Goal: Navigation & Orientation: Find specific page/section

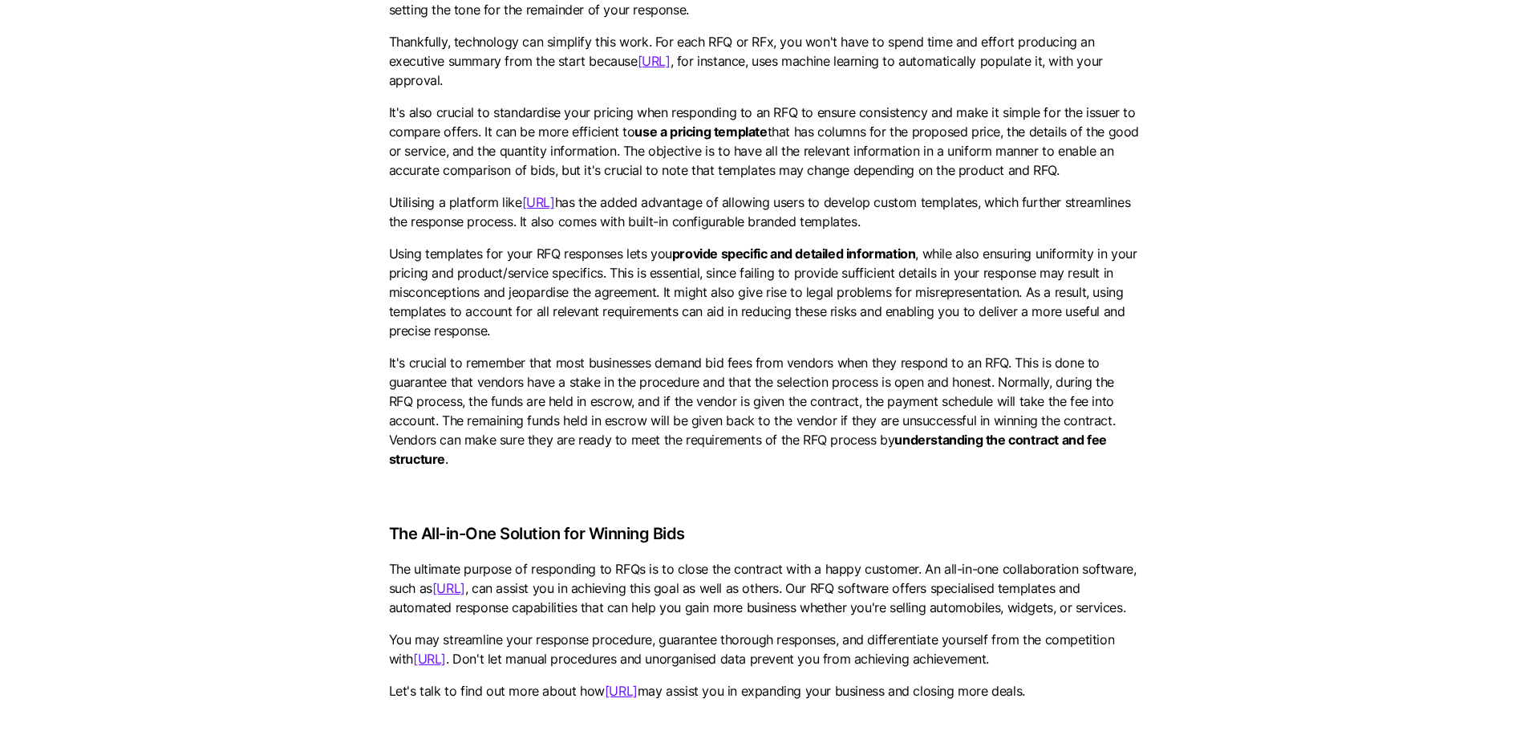
scroll to position [2969, 0]
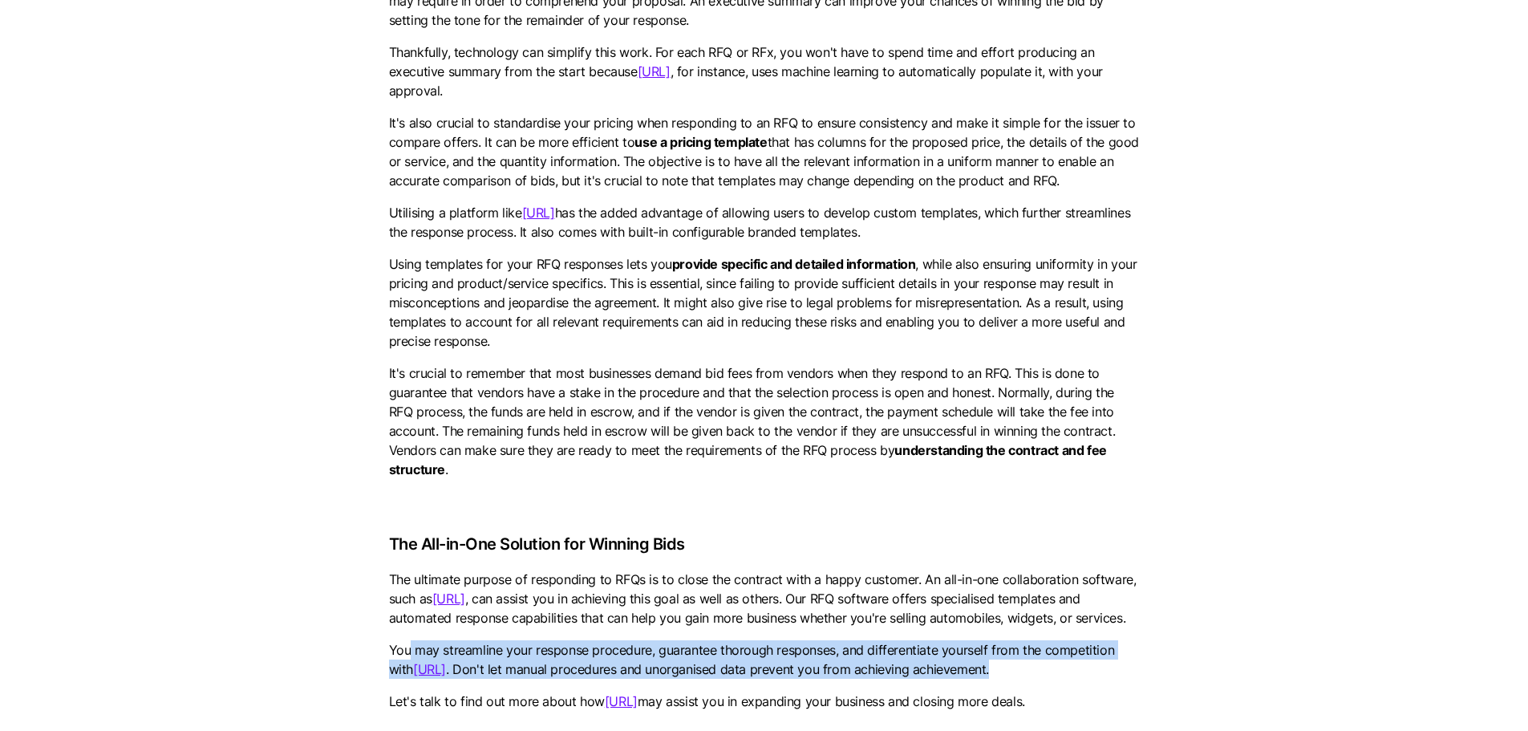
drag, startPoint x: 546, startPoint y: 577, endPoint x: 704, endPoint y: 599, distance: 160.3
click at [981, 640] on p "You may streamline your response procedure, guarantee thorough responses, and d…" at bounding box center [764, 659] width 751 height 39
click at [465, 591] on link "[URL]" at bounding box center [448, 599] width 33 height 16
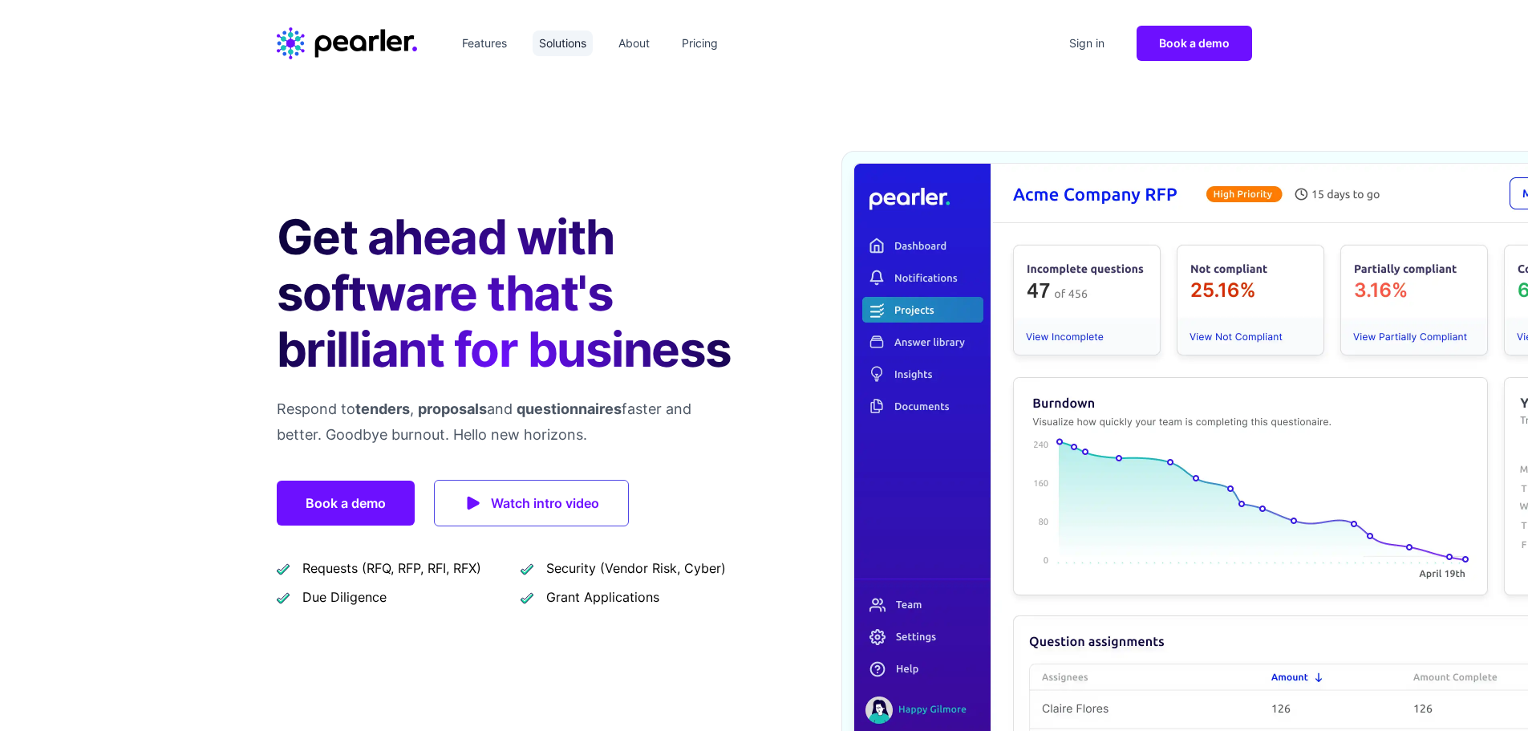
click at [581, 38] on link "Solutions" at bounding box center [563, 43] width 60 height 26
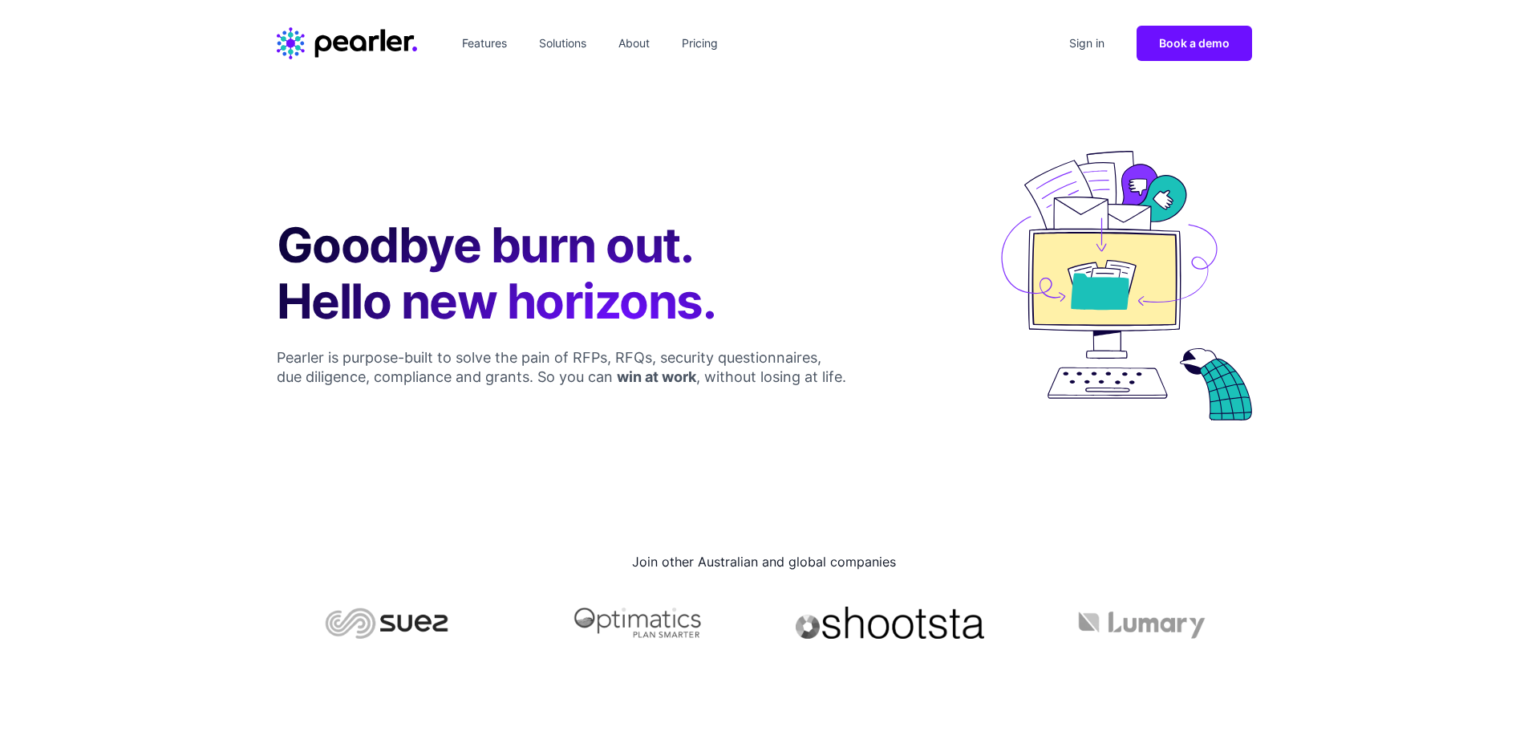
click at [512, 24] on header "Features Solutions About Pricing Sign in Book a demo" at bounding box center [764, 43] width 1528 height 87
click at [500, 39] on link "Features" at bounding box center [485, 43] width 58 height 26
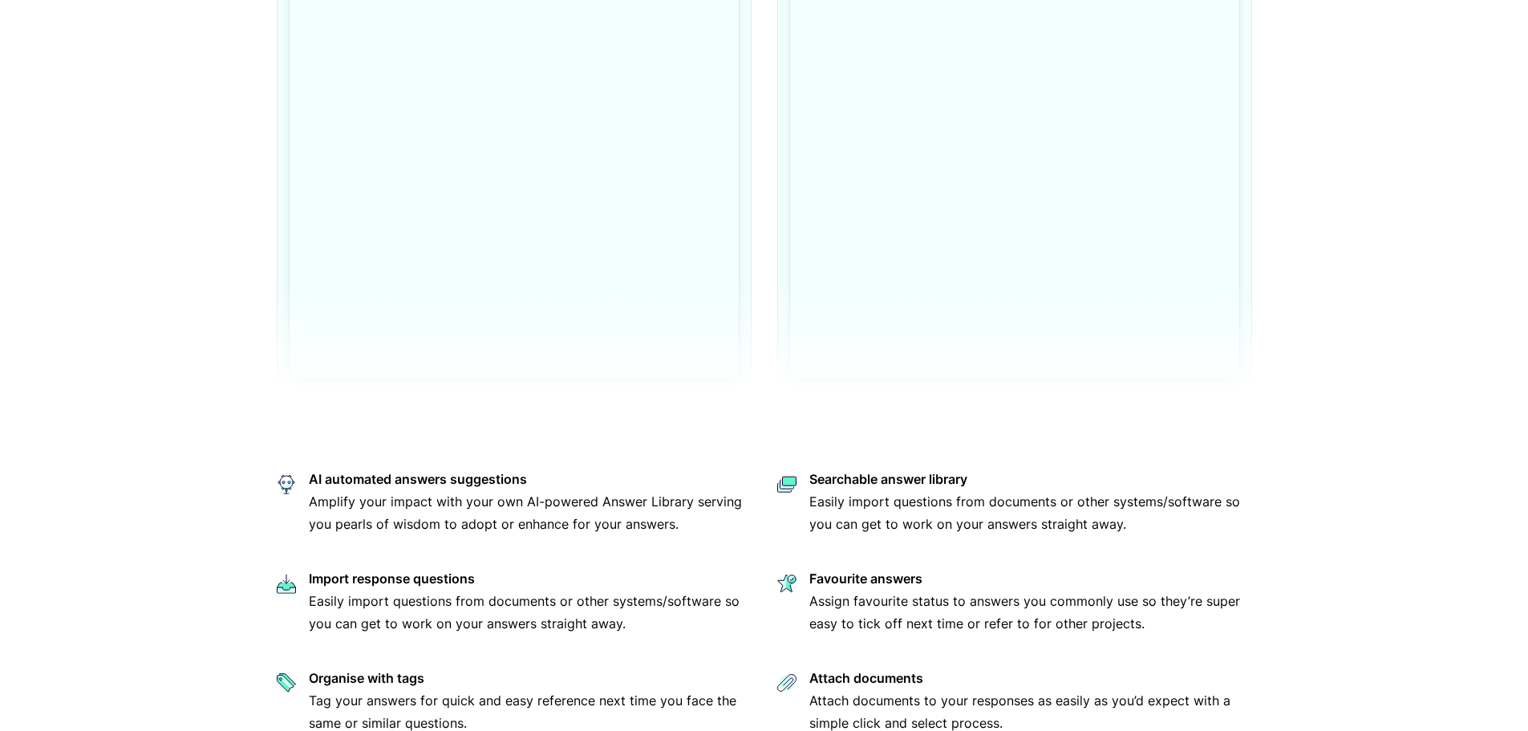
scroll to position [2567, 0]
